Goal: Find specific page/section: Find specific page/section

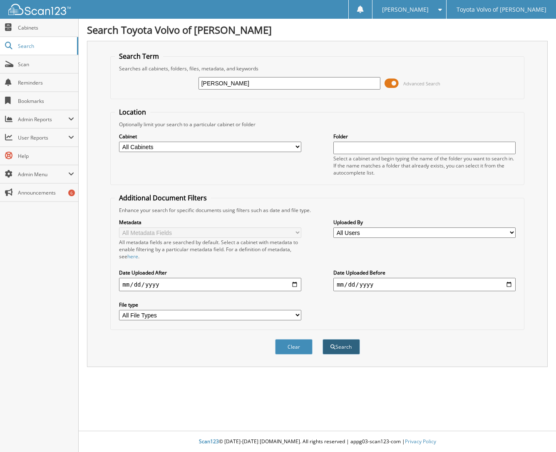
type input "[PERSON_NAME]"
click at [347, 347] on button "Search" at bounding box center [341, 346] width 37 height 15
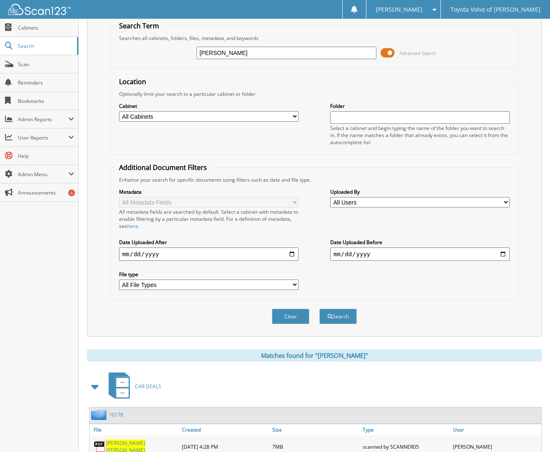
scroll to position [60, 0]
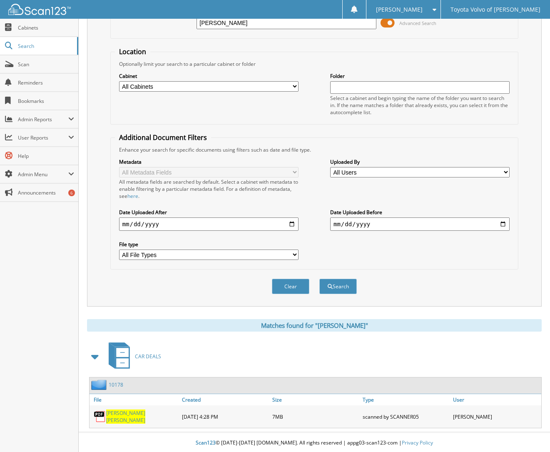
click at [131, 416] on span "SWANTEK" at bounding box center [125, 419] width 39 height 7
click at [114, 384] on link "10178" at bounding box center [116, 384] width 15 height 7
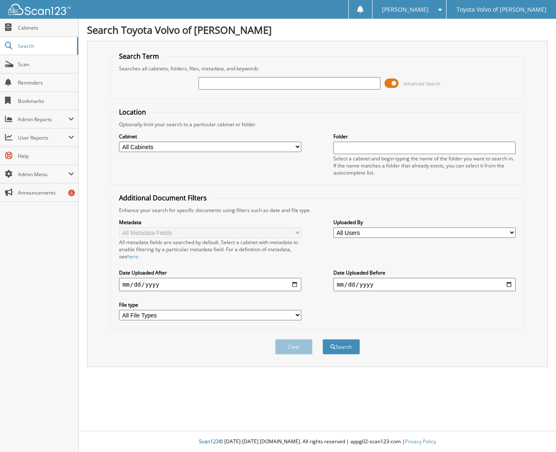
click at [214, 85] on input "text" at bounding box center [290, 83] width 182 height 12
type input "KATHRYN PETERSON"
click at [340, 341] on button "Search" at bounding box center [341, 346] width 37 height 15
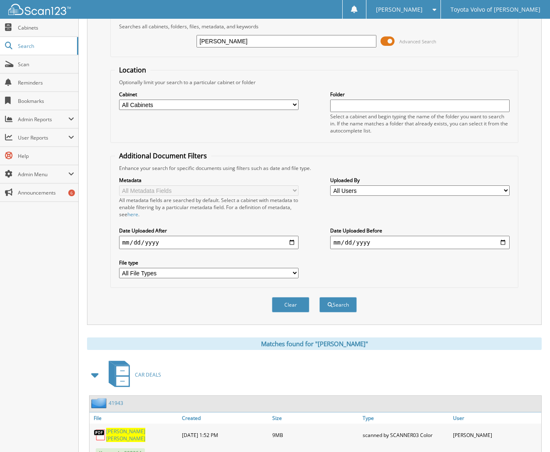
scroll to position [74, 0]
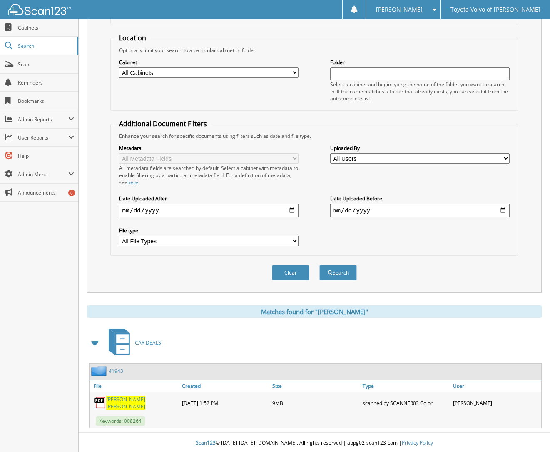
click at [113, 371] on link "41943" at bounding box center [116, 370] width 15 height 7
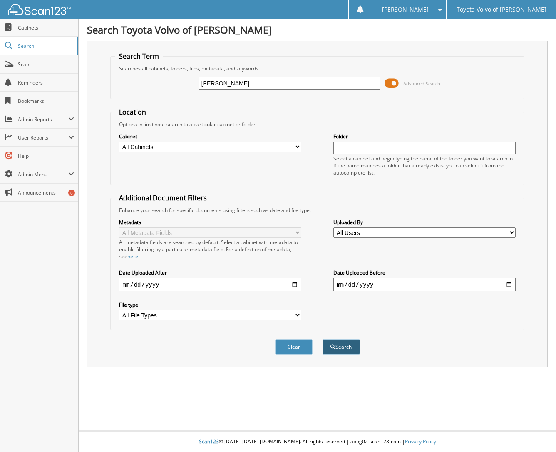
type input "KEITH BROWN"
click at [347, 344] on button "Search" at bounding box center [341, 346] width 37 height 15
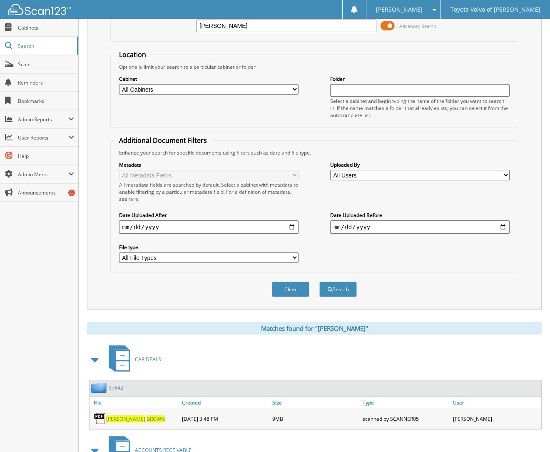
scroll to position [119, 0]
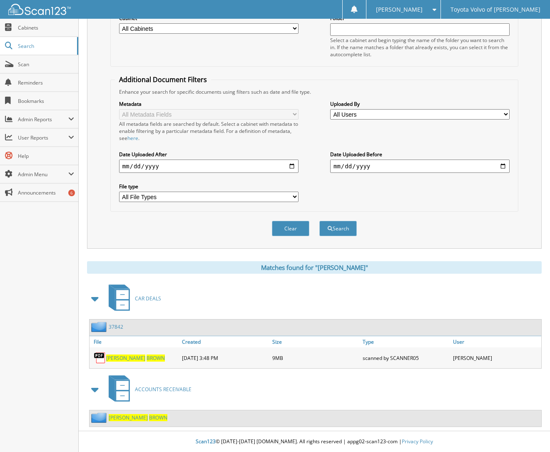
click at [117, 326] on link "37842" at bounding box center [116, 326] width 15 height 7
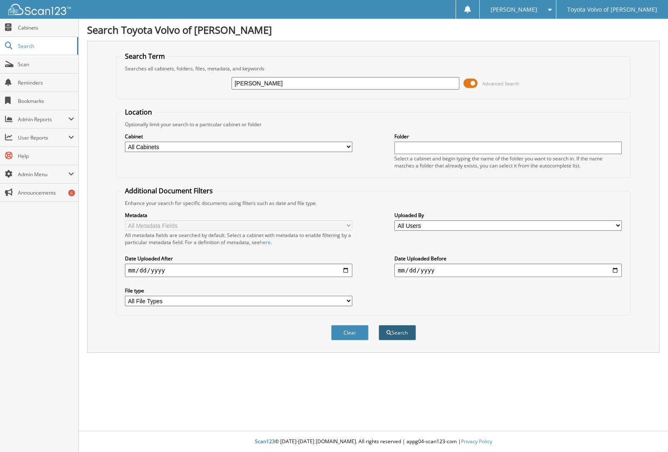
type input "[PERSON_NAME]"
click at [409, 331] on button "Search" at bounding box center [397, 332] width 37 height 15
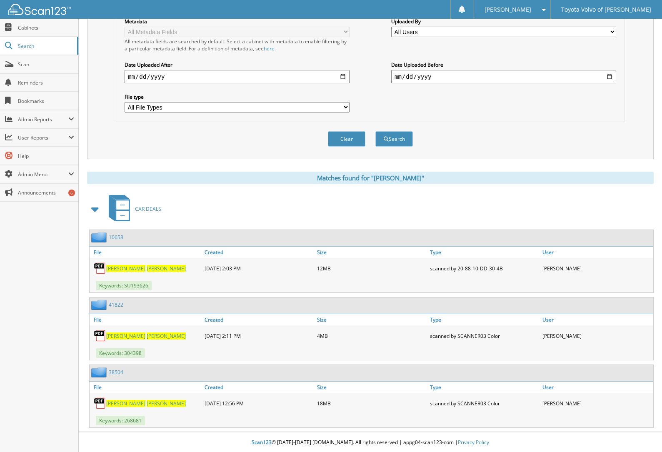
scroll to position [195, 0]
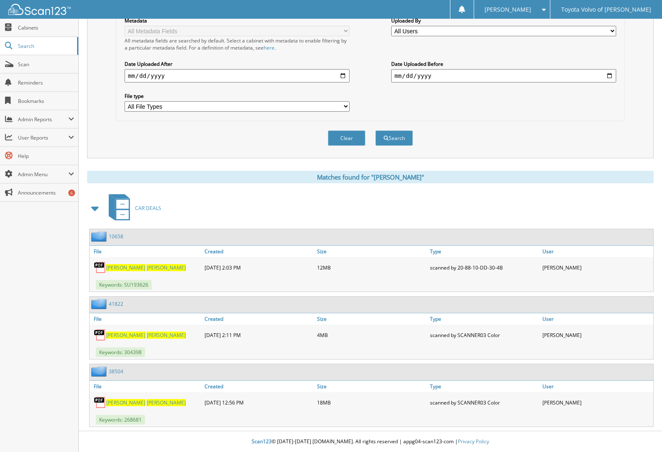
click at [114, 234] on link "10658" at bounding box center [116, 236] width 15 height 7
